Goal: Information Seeking & Learning: Find specific fact

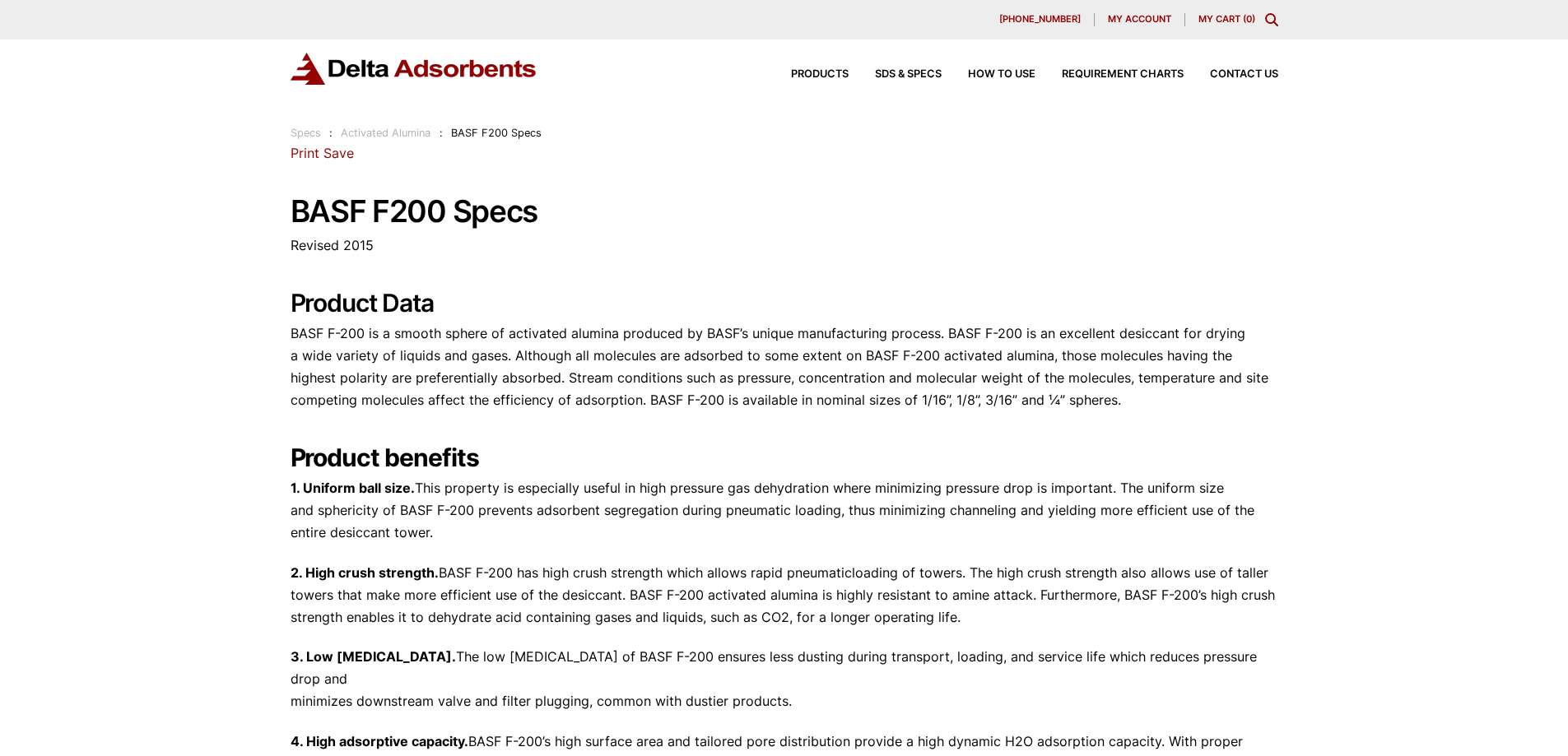
click at [291, 329] on p "BASF F-200 is a smooth sphere of activated alumina produced by BASF’s unique ma…" at bounding box center [784, 367] width 987 height 89
drag, startPoint x: 288, startPoint y: 338, endPoint x: 300, endPoint y: 344, distance: 13.4
click at [303, 363] on p "BASF F-200 is a smooth sphere of activated alumina produced by BASF’s unique ma…" at bounding box center [784, 367] width 987 height 89
click at [304, 364] on p "BASF F-200 is a smooth sphere of activated alumina produced by BASF’s unique ma…" at bounding box center [784, 367] width 987 height 89
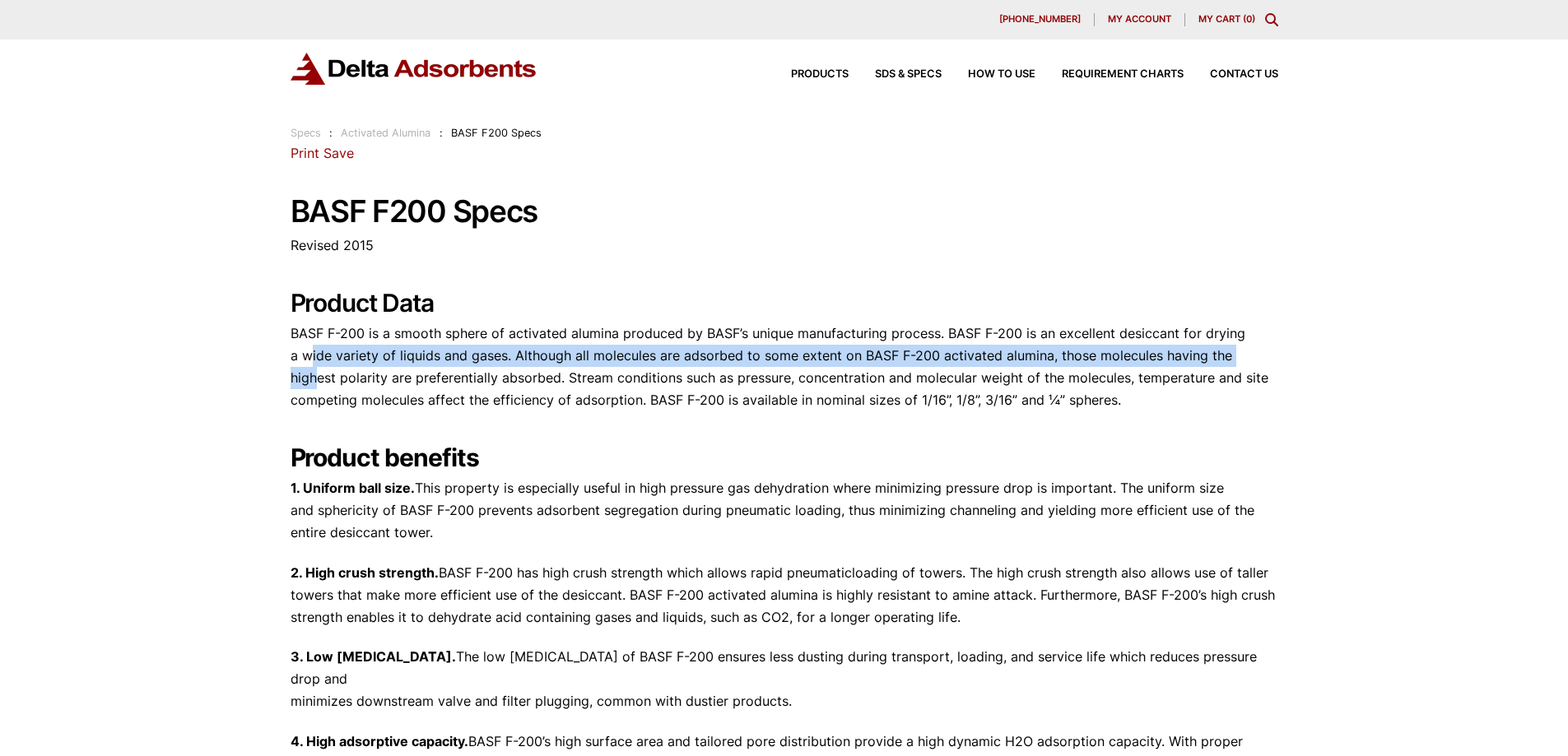
drag, startPoint x: 308, startPoint y: 365, endPoint x: 332, endPoint y: 375, distance: 26.0
click at [324, 373] on p "BASF F-200 is a smooth sphere of activated alumina produced by BASF’s unique ma…" at bounding box center [784, 367] width 987 height 89
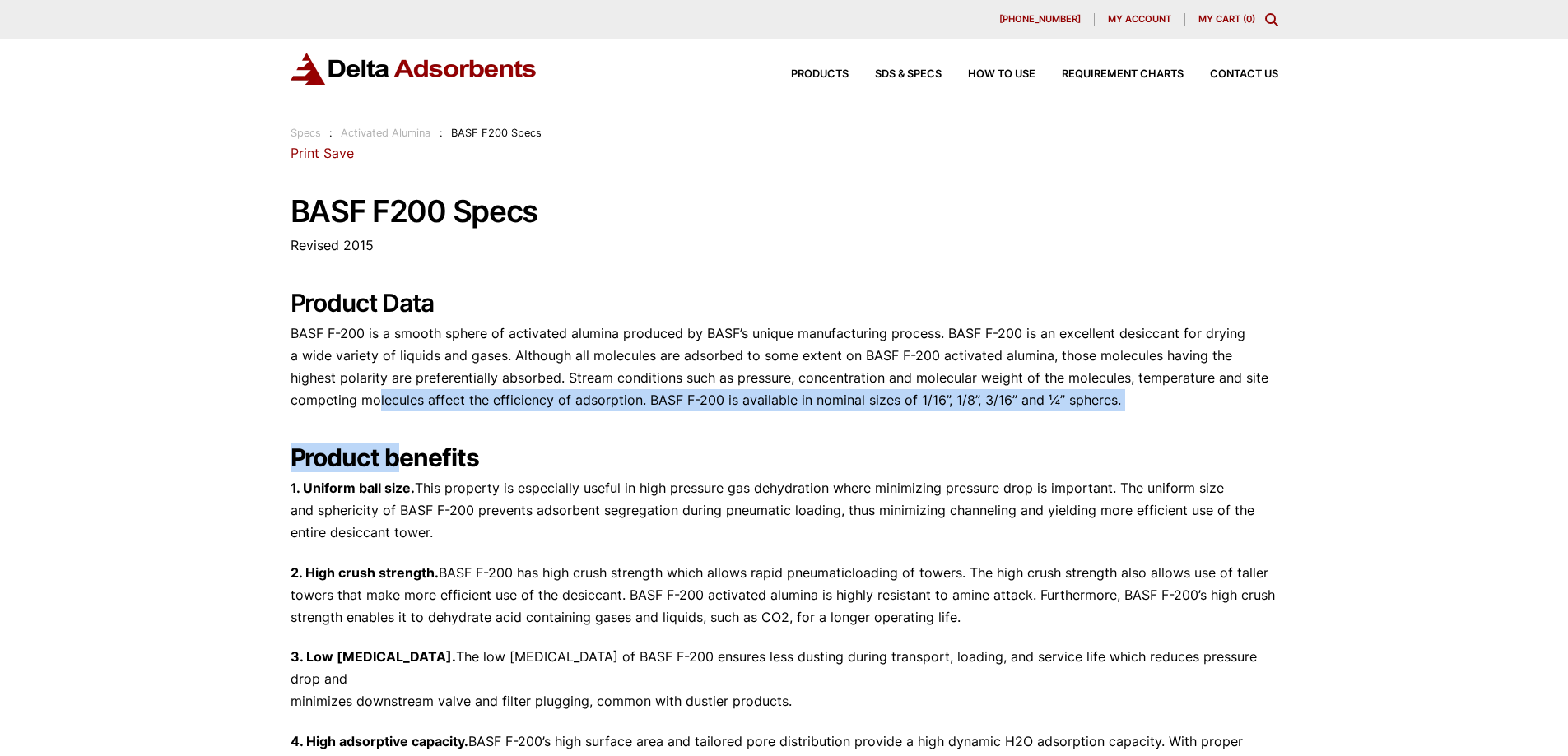
drag, startPoint x: 379, startPoint y: 403, endPoint x: 424, endPoint y: 422, distance: 48.8
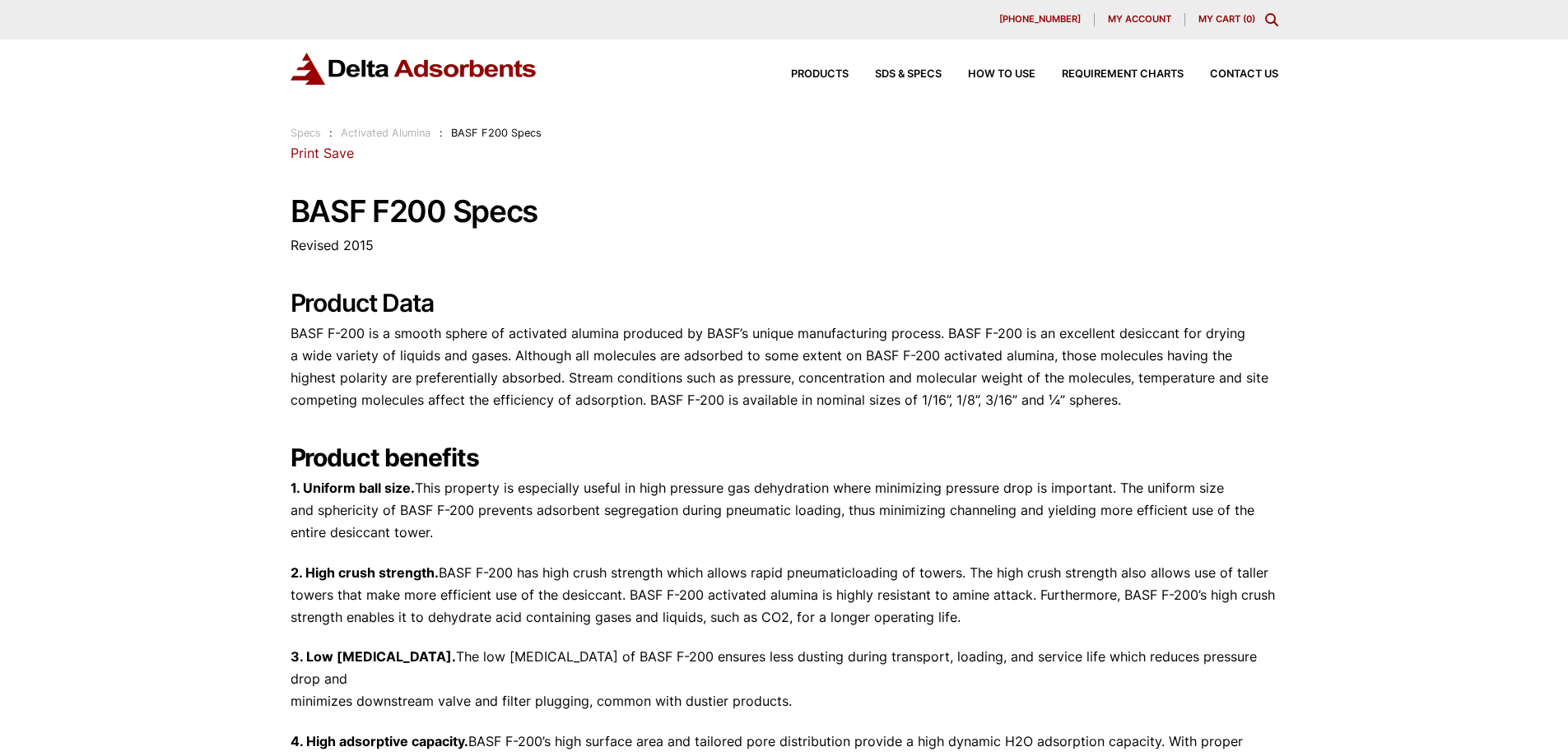
click at [486, 470] on h2 "Product benefits" at bounding box center [784, 457] width 987 height 30
click at [487, 471] on h2 "Product benefits" at bounding box center [784, 457] width 987 height 30
click at [488, 471] on h2 "Product benefits" at bounding box center [784, 457] width 987 height 30
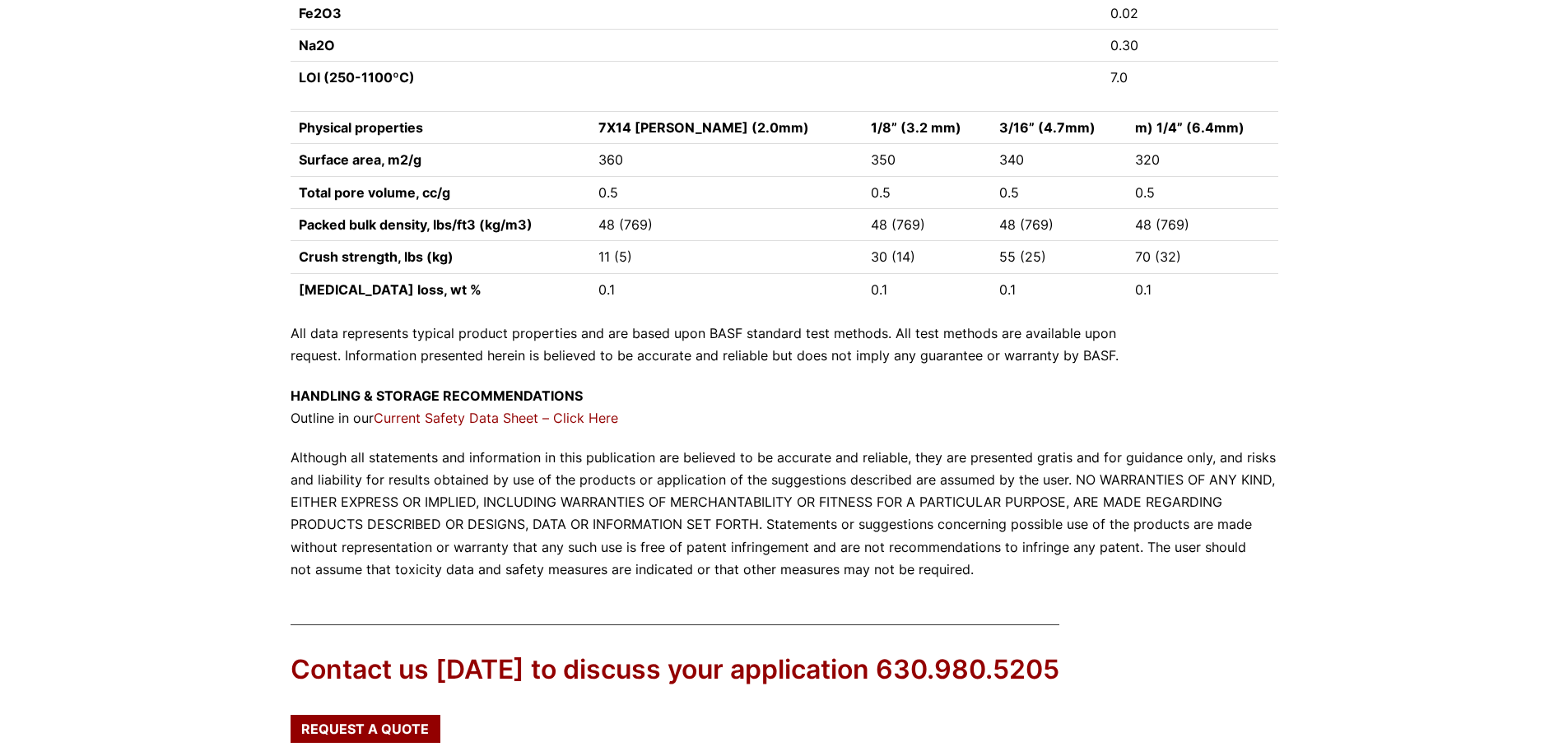
scroll to position [1582, 0]
